Goal: Task Accomplishment & Management: Complete application form

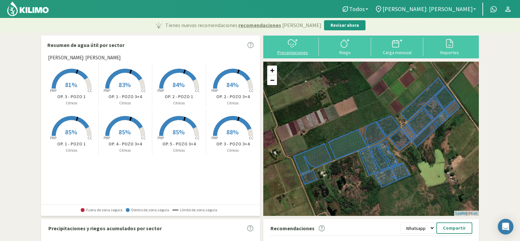
click at [292, 47] on icon at bounding box center [292, 47] width 0 height 1
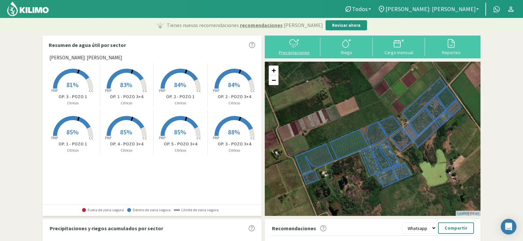
select select "1: Object"
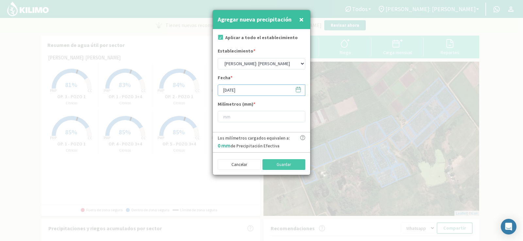
click at [242, 90] on input "[DATE]" at bounding box center [262, 90] width 88 height 11
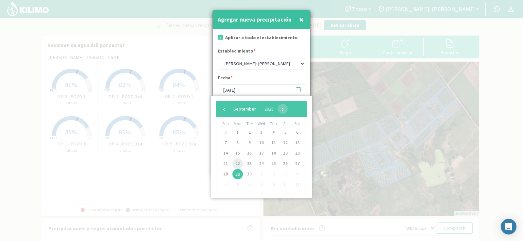
click at [235, 162] on span "22" at bounding box center [237, 164] width 10 height 10
type input "[DATE]"
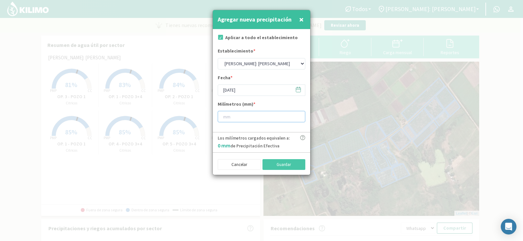
click at [227, 118] on input "number" at bounding box center [262, 116] width 88 height 11
type input "7"
click at [280, 166] on button "Guardar" at bounding box center [283, 164] width 43 height 11
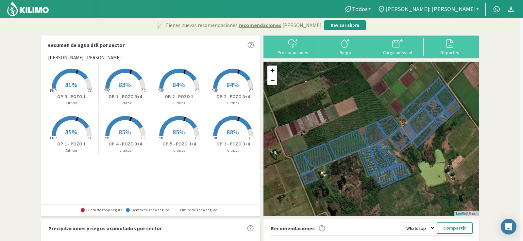
type input "[DATE]"
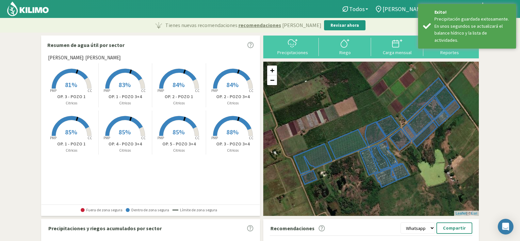
click at [294, 56] on div "Precipitaciones" at bounding box center [293, 47] width 52 height 18
click at [294, 53] on div "Precipitaciones" at bounding box center [292, 52] width 48 height 5
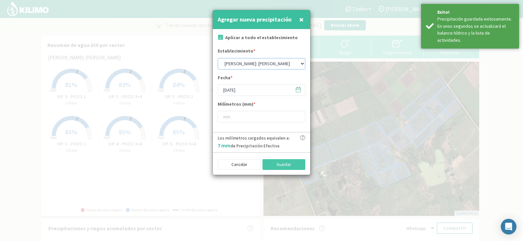
click at [242, 65] on select "[PERSON_NAME]: [PERSON_NAME]: [PERSON_NAME]: [PERSON_NAME]: Quinta 102 [PERSON_…" at bounding box center [262, 63] width 88 height 11
select select "5: Object"
click at [218, 58] on select "[PERSON_NAME]: [PERSON_NAME]: [PERSON_NAME]: [PERSON_NAME]: Quinta 102 [PERSON_…" at bounding box center [262, 63] width 88 height 11
click at [232, 88] on input "[DATE]" at bounding box center [262, 90] width 88 height 11
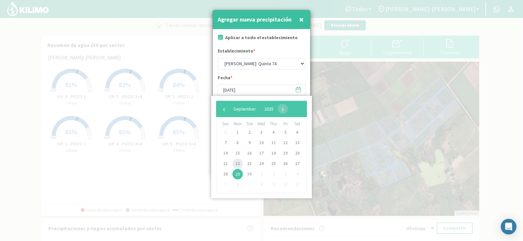
click at [238, 162] on span "22" at bounding box center [237, 164] width 10 height 10
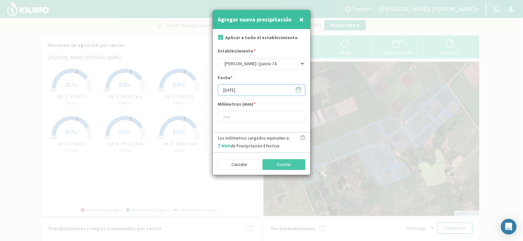
click at [234, 91] on input "[DATE]" at bounding box center [262, 90] width 88 height 11
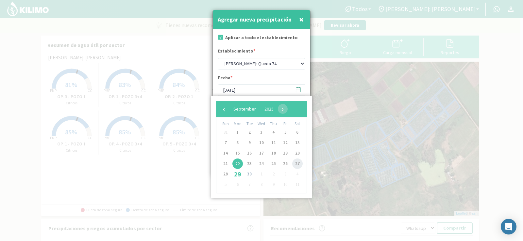
click at [296, 161] on span "27" at bounding box center [297, 164] width 10 height 10
type input "[DATE]"
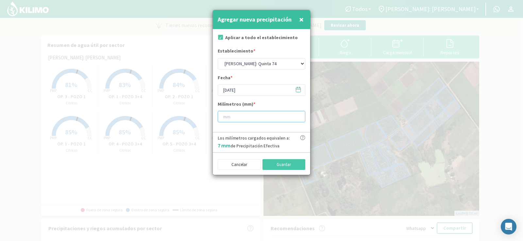
click at [232, 117] on input "number" at bounding box center [262, 116] width 88 height 11
type input "1"
type input "10"
click at [298, 162] on button "Guardar" at bounding box center [283, 164] width 43 height 11
select select "1: Object"
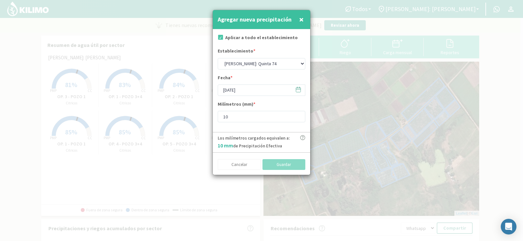
type input "[DATE]"
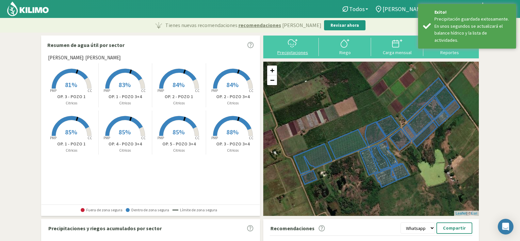
click at [297, 53] on div "Precipitaciones" at bounding box center [292, 52] width 48 height 5
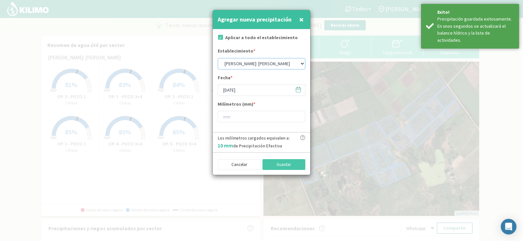
drag, startPoint x: 252, startPoint y: 62, endPoint x: 256, endPoint y: 66, distance: 5.1
click at [252, 62] on select "[PERSON_NAME]: [PERSON_NAME]: [PERSON_NAME]: [PERSON_NAME]: Quinta 102 [PERSON_…" at bounding box center [262, 63] width 88 height 11
select select "0: Object"
click at [218, 58] on select "[PERSON_NAME]: [PERSON_NAME]: [PERSON_NAME]: [PERSON_NAME]: Quinta 102 [PERSON_…" at bounding box center [262, 63] width 88 height 11
click at [245, 91] on input "[DATE]" at bounding box center [262, 90] width 88 height 11
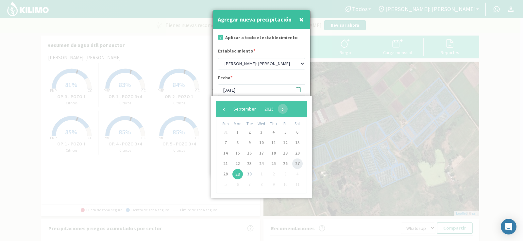
click at [296, 163] on span "27" at bounding box center [297, 164] width 10 height 10
type input "[DATE]"
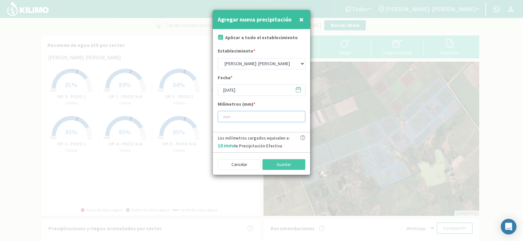
click at [228, 119] on input "number" at bounding box center [262, 116] width 88 height 11
type input "5"
click at [284, 163] on button "Guardar" at bounding box center [283, 164] width 43 height 11
select select "1: Object"
type input "[DATE]"
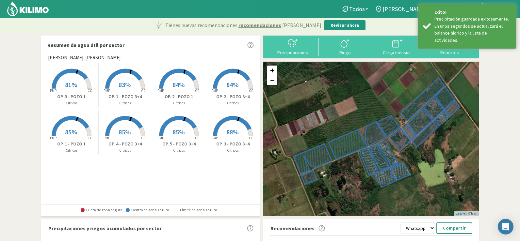
click at [294, 53] on div "Precipitaciones" at bounding box center [292, 52] width 48 height 5
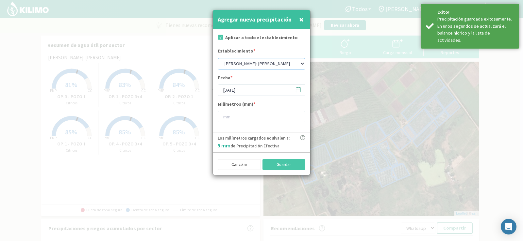
click at [233, 64] on select "[PERSON_NAME]: [PERSON_NAME]: [PERSON_NAME]: [PERSON_NAME]: Quinta 102 [PERSON_…" at bounding box center [262, 63] width 88 height 11
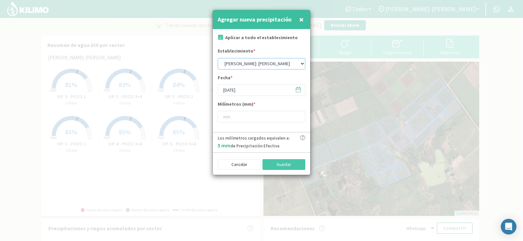
select select "3: Object"
click at [218, 58] on select "[PERSON_NAME]: [PERSON_NAME]: [PERSON_NAME]: [PERSON_NAME]: Quinta 102 [PERSON_…" at bounding box center [262, 63] width 88 height 11
click at [249, 88] on input "[DATE]" at bounding box center [262, 90] width 88 height 11
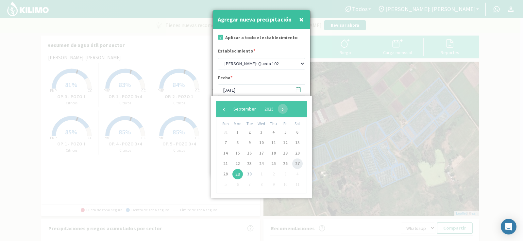
drag, startPoint x: 292, startPoint y: 163, endPoint x: 289, endPoint y: 158, distance: 5.6
click at [292, 164] on span "27" at bounding box center [297, 164] width 10 height 10
type input "[DATE]"
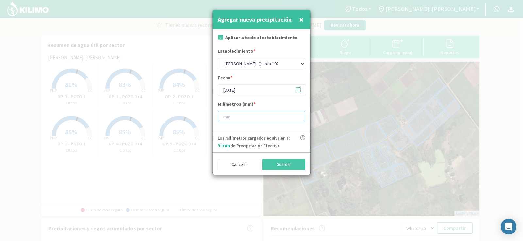
click at [239, 121] on input "number" at bounding box center [262, 116] width 88 height 11
type input "8"
click at [298, 164] on button "Guardar" at bounding box center [283, 164] width 43 height 11
select select "1: Object"
type input "[DATE]"
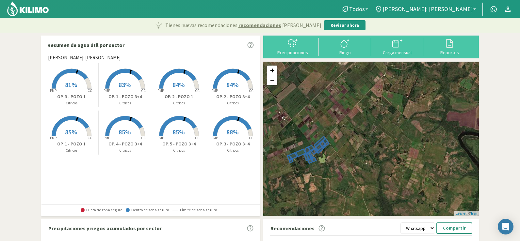
click at [122, 92] on rect at bounding box center [125, 89] width 52 height 52
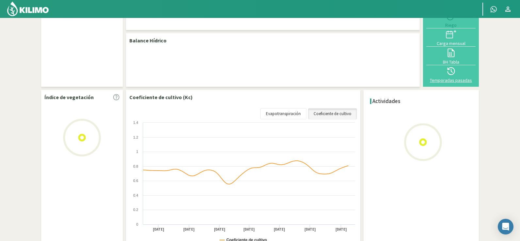
select select "1: Object"
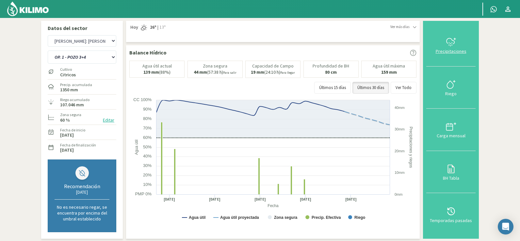
click at [447, 48] on svg-icon at bounding box center [451, 46] width 10 height 6
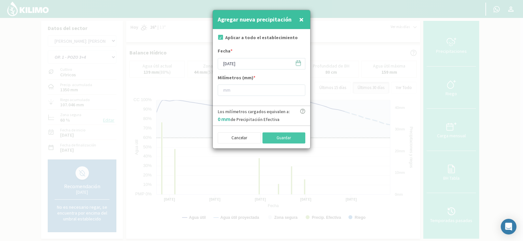
click at [301, 20] on span "×" at bounding box center [301, 19] width 5 height 11
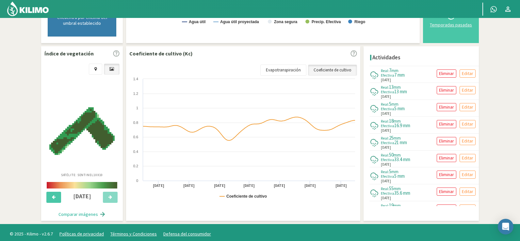
scroll to position [199, 0]
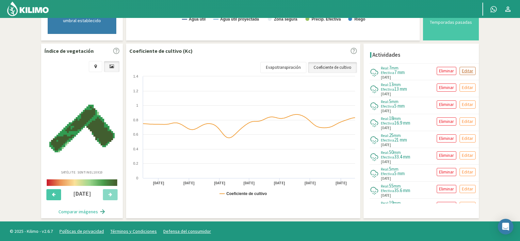
click at [469, 67] on p "Editar" at bounding box center [467, 71] width 11 height 8
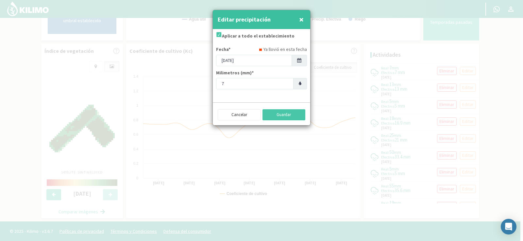
click at [301, 59] on icon at bounding box center [299, 60] width 4 height 5
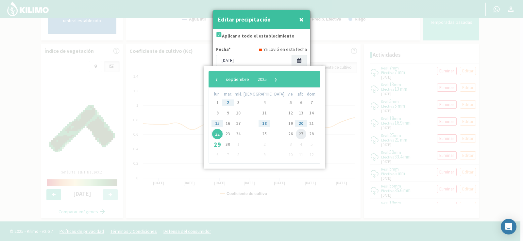
click at [296, 132] on span "27" at bounding box center [301, 134] width 10 height 10
type input "[DATE]"
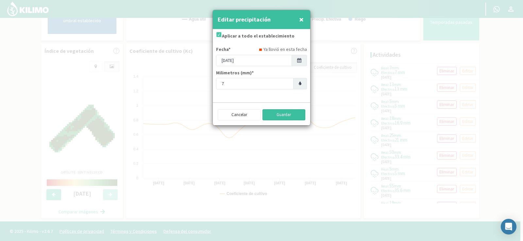
click at [283, 113] on button "Guardar" at bounding box center [283, 114] width 43 height 11
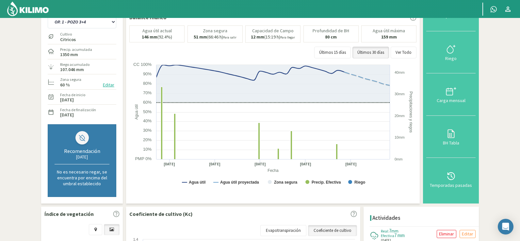
scroll to position [0, 0]
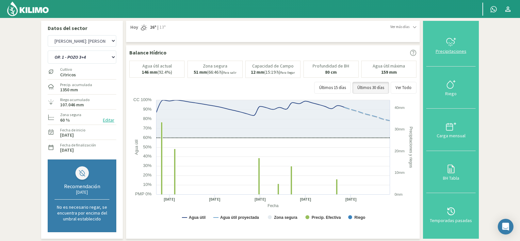
click at [458, 50] on div "Precipitaciones" at bounding box center [450, 51] width 45 height 5
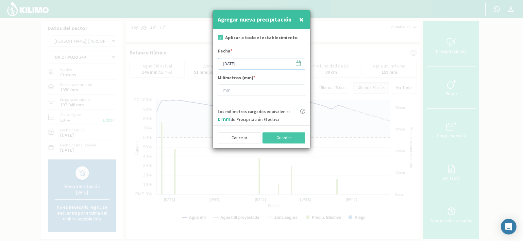
click at [273, 64] on input "[DATE]" at bounding box center [262, 63] width 88 height 11
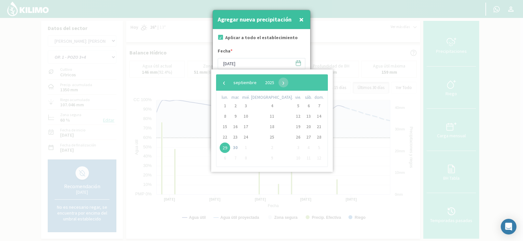
click at [302, 19] on span "×" at bounding box center [301, 19] width 5 height 11
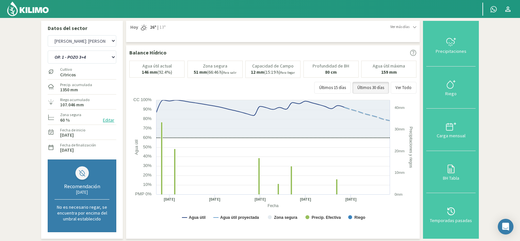
click at [17, 9] on img at bounding box center [28, 9] width 43 height 16
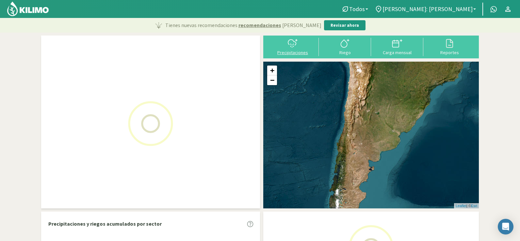
click at [287, 53] on div "Precipitaciones" at bounding box center [292, 52] width 48 height 5
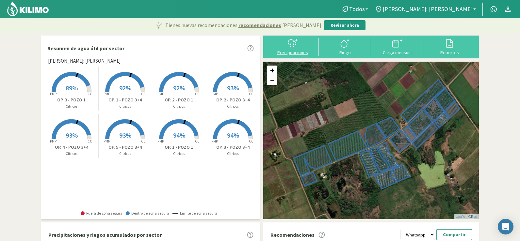
click at [301, 51] on div "Precipitaciones" at bounding box center [292, 52] width 48 height 5
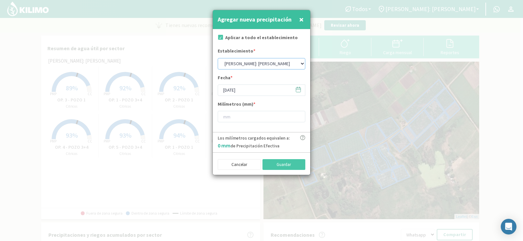
click at [239, 62] on select "[PERSON_NAME]: [PERSON_NAME]: [PERSON_NAME]: [PERSON_NAME]: Quinta 102 [PERSON_…" at bounding box center [262, 63] width 88 height 11
select select "4: Object"
click at [218, 58] on select "[PERSON_NAME]: [PERSON_NAME]: [PERSON_NAME]: [PERSON_NAME]: Quinta 102 [PERSON_…" at bounding box center [262, 63] width 88 height 11
click at [246, 89] on input "[DATE]" at bounding box center [262, 90] width 88 height 11
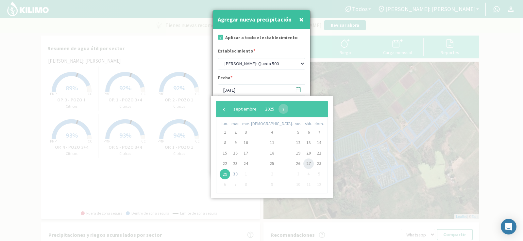
click at [303, 163] on span "27" at bounding box center [308, 164] width 10 height 10
type input "[DATE]"
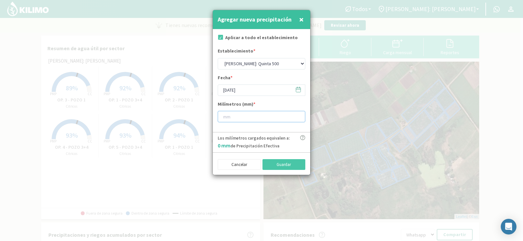
click at [230, 118] on input "number" at bounding box center [262, 116] width 88 height 11
type input "118"
type input "11"
type input "11.8"
click at [281, 162] on button "Guardar" at bounding box center [283, 164] width 43 height 11
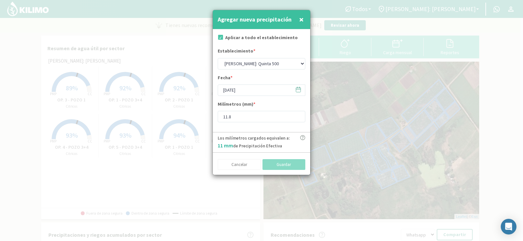
select select "1: Object"
type input "[DATE]"
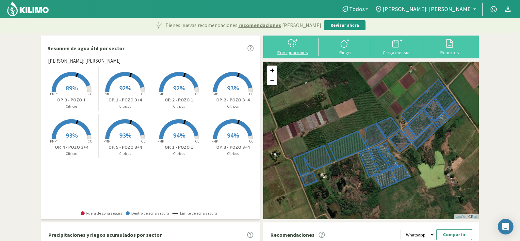
click at [288, 50] on div "Precipitaciones" at bounding box center [292, 52] width 48 height 5
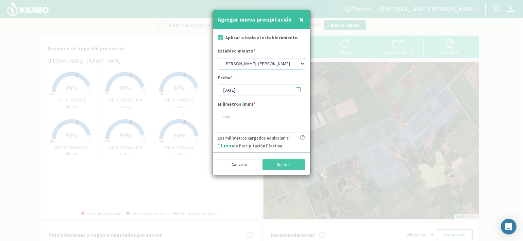
click at [260, 64] on select "[PERSON_NAME]: [PERSON_NAME]: [PERSON_NAME]: [PERSON_NAME]: Quinta 102 [PERSON_…" at bounding box center [262, 63] width 88 height 11
select select "2: Object"
click at [218, 58] on select "[PERSON_NAME]: [PERSON_NAME]: [PERSON_NAME]: [PERSON_NAME]: Quinta 102 [PERSON_…" at bounding box center [262, 63] width 88 height 11
click at [249, 88] on input "[DATE]" at bounding box center [262, 90] width 88 height 11
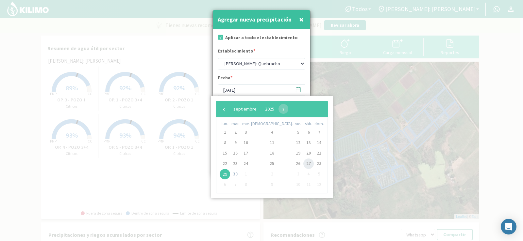
drag, startPoint x: 281, startPoint y: 161, endPoint x: 267, endPoint y: 153, distance: 16.2
click at [303, 161] on span "27" at bounding box center [308, 164] width 10 height 10
type input "[DATE]"
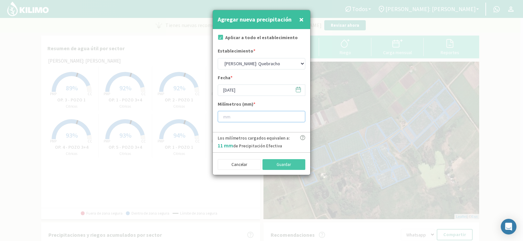
click at [245, 116] on input "number" at bounding box center [262, 116] width 88 height 11
type input "9"
type input "9.6"
click at [265, 160] on button "Guardar" at bounding box center [283, 164] width 43 height 11
select select "1: Object"
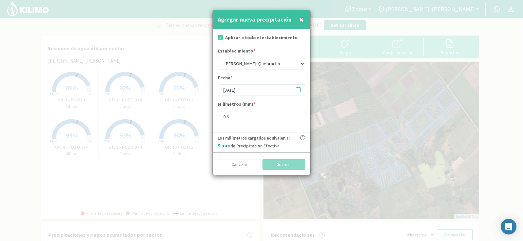
type input "[DATE]"
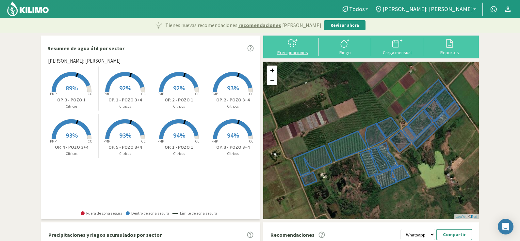
click at [288, 51] on div "Precipitaciones" at bounding box center [292, 52] width 48 height 5
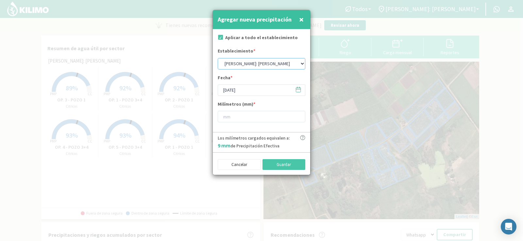
click at [255, 62] on select "[PERSON_NAME]: [PERSON_NAME]: [PERSON_NAME]: [PERSON_NAME]: Quinta 102 [PERSON_…" at bounding box center [262, 63] width 88 height 11
select select "6: Object"
click at [218, 58] on select "[PERSON_NAME]: [PERSON_NAME]: [PERSON_NAME]: [PERSON_NAME]: Quinta 102 [PERSON_…" at bounding box center [262, 63] width 88 height 11
click at [244, 90] on input "[DATE]" at bounding box center [262, 90] width 88 height 11
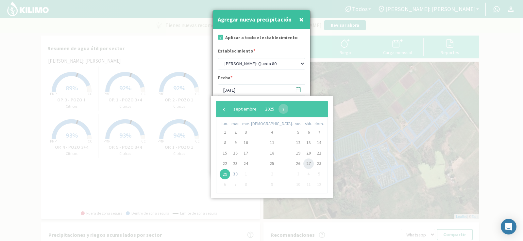
click at [303, 163] on span "27" at bounding box center [308, 164] width 10 height 10
type input "[DATE]"
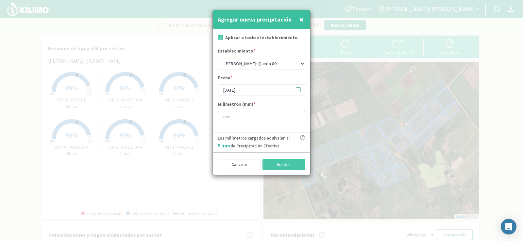
click at [240, 119] on input "number" at bounding box center [262, 116] width 88 height 11
type input "10"
type input "10.8"
click at [288, 167] on button "Guardar" at bounding box center [283, 164] width 43 height 11
select select "1: Object"
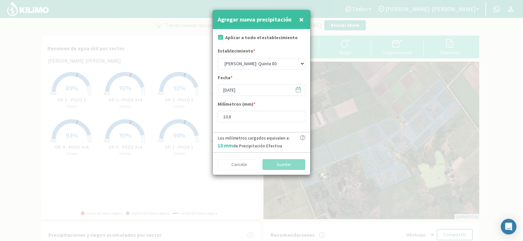
type input "[DATE]"
